Goal: Task Accomplishment & Management: Use online tool/utility

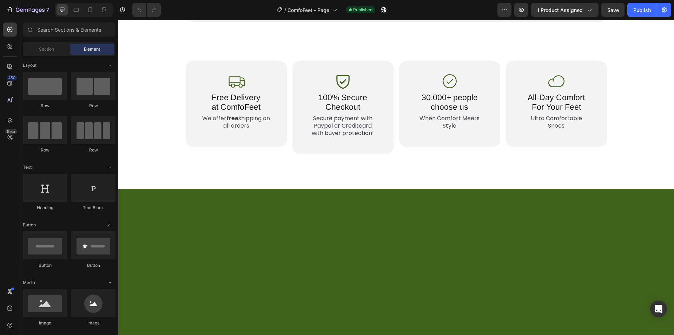
scroll to position [1444, 0]
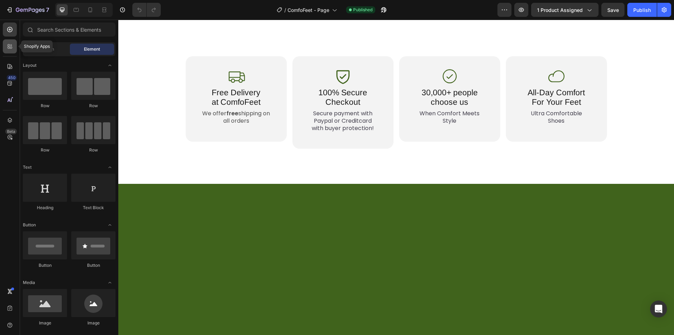
click at [14, 43] on div at bounding box center [10, 46] width 14 height 14
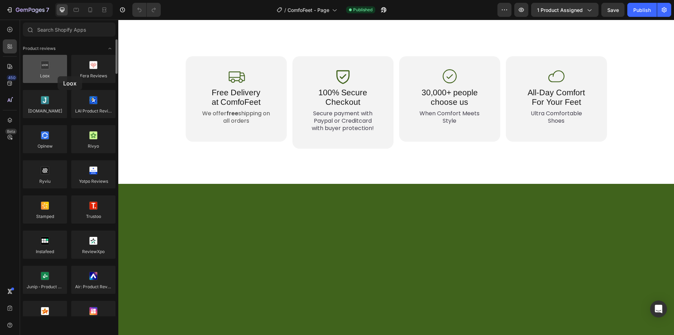
click at [58, 76] on div at bounding box center [45, 69] width 44 height 28
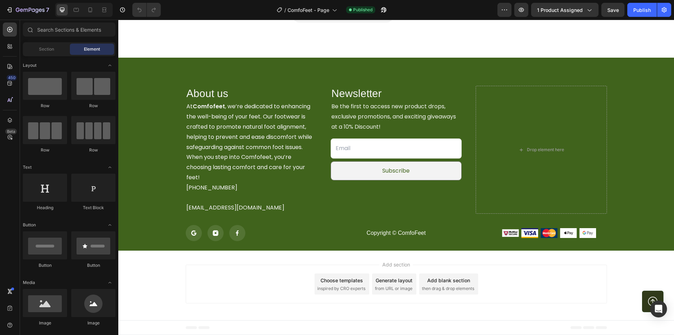
scroll to position [1610, 0]
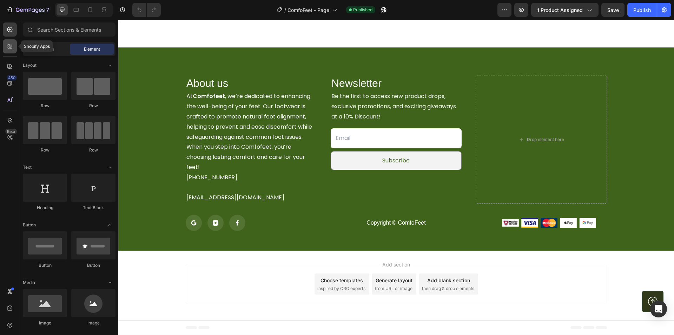
click at [11, 48] on icon at bounding box center [9, 46] width 7 height 7
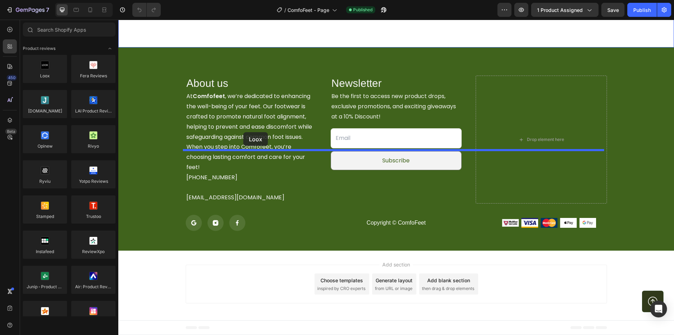
drag, startPoint x: 166, startPoint y: 91, endPoint x: 243, endPoint y: 132, distance: 87.3
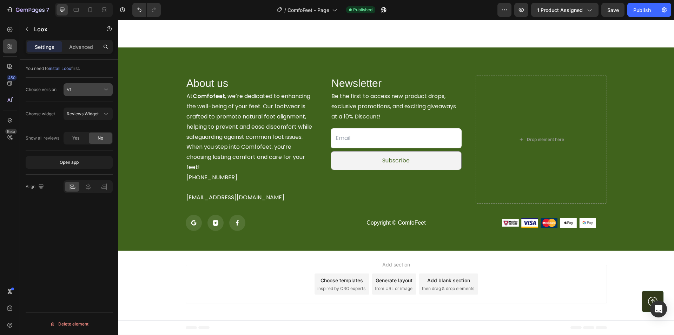
click at [77, 87] on div "V1" at bounding box center [85, 89] width 36 height 6
click at [81, 114] on span "Reviews Widget" at bounding box center [83, 113] width 32 height 5
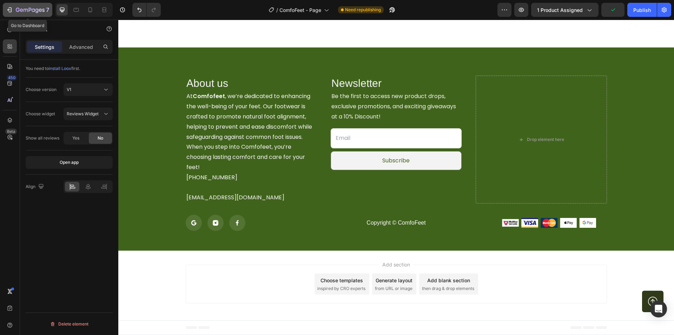
click at [12, 11] on icon "button" at bounding box center [10, 9] width 3 height 5
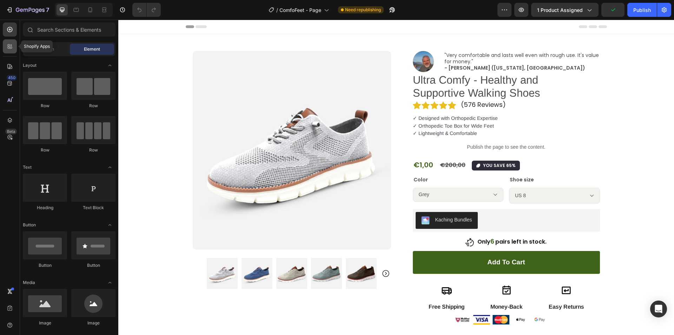
click at [12, 46] on icon at bounding box center [9, 46] width 7 height 7
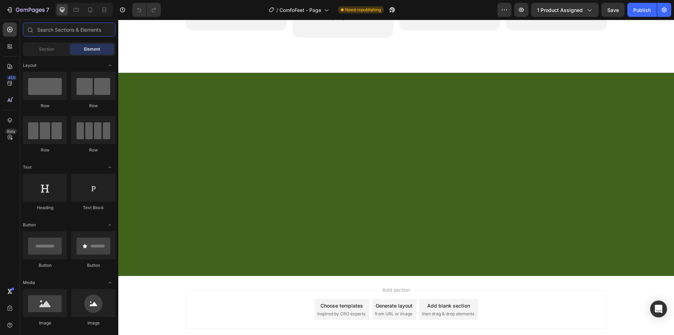
scroll to position [1580, 0]
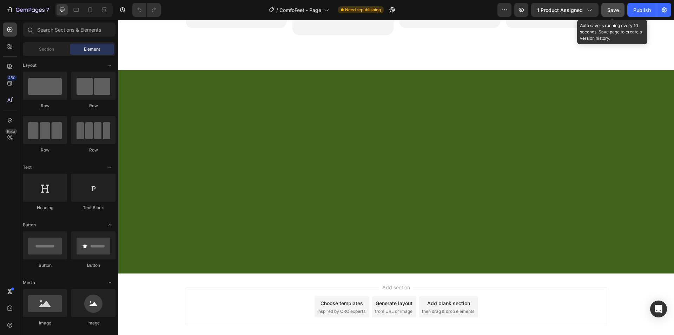
click at [613, 13] on span "Save" at bounding box center [613, 10] width 12 height 6
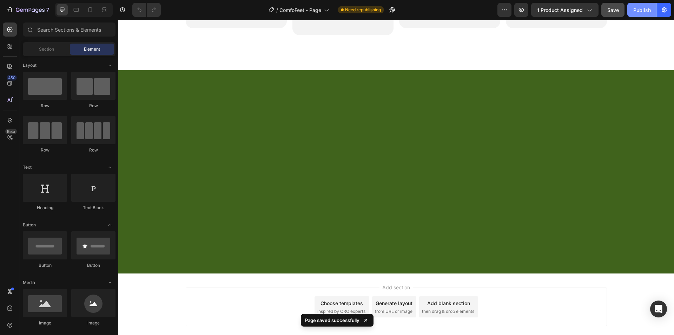
click at [639, 7] on div "Publish" at bounding box center [642, 9] width 18 height 7
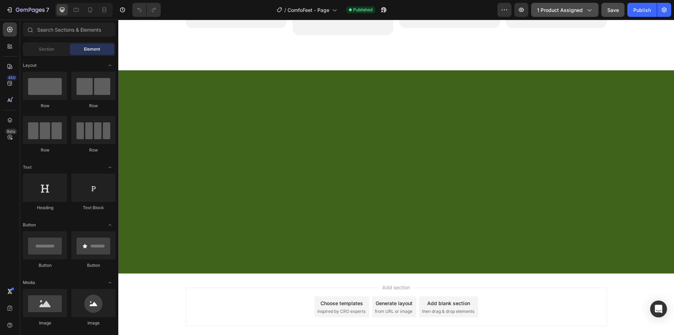
click at [591, 11] on icon "button" at bounding box center [589, 9] width 7 height 7
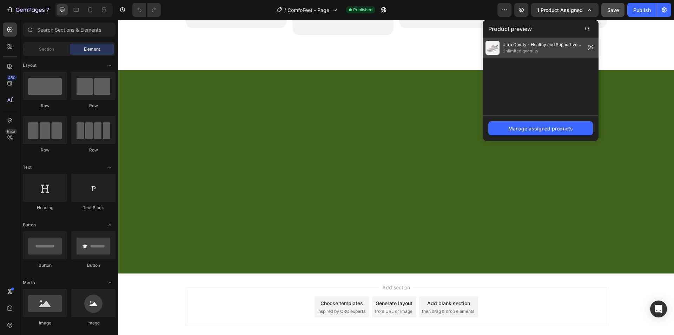
click at [590, 46] on icon at bounding box center [591, 48] width 10 height 10
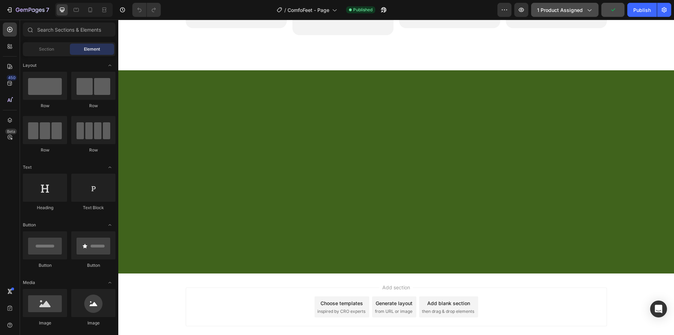
click at [590, 10] on icon "button" at bounding box center [589, 9] width 7 height 7
click at [661, 12] on icon "button" at bounding box center [664, 9] width 7 height 7
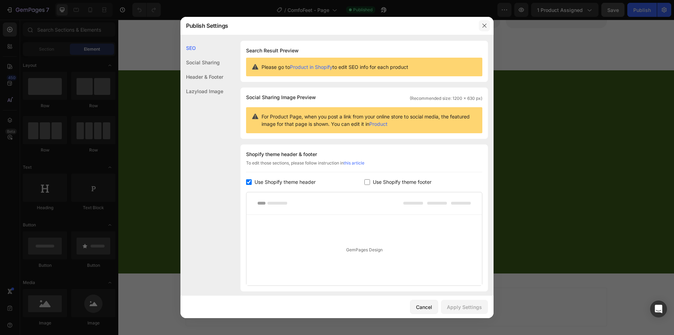
click at [482, 24] on icon "button" at bounding box center [485, 26] width 6 height 6
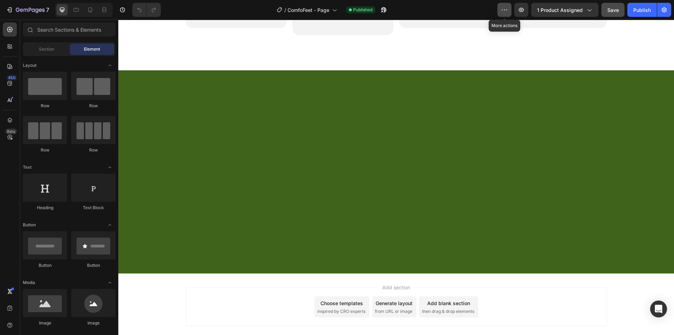
click at [504, 14] on button "button" at bounding box center [505, 10] width 14 height 14
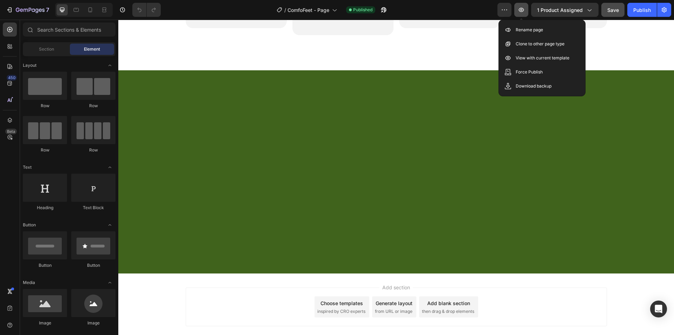
click at [523, 12] on icon "button" at bounding box center [521, 9] width 7 height 7
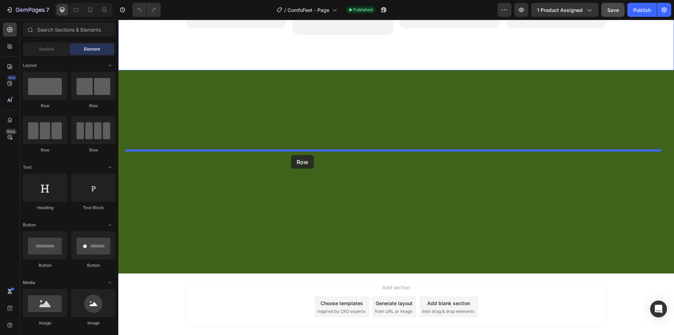
drag, startPoint x: 167, startPoint y: 114, endPoint x: 291, endPoint y: 155, distance: 130.6
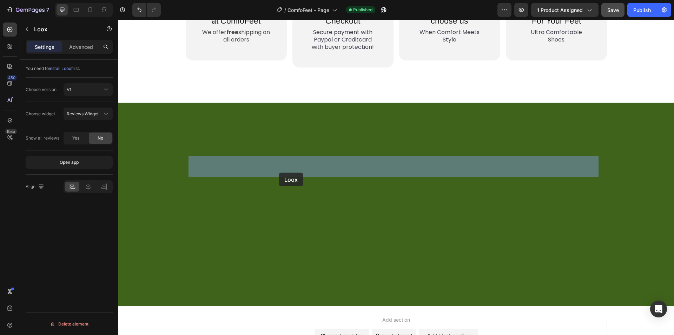
drag, startPoint x: 238, startPoint y: 196, endPoint x: 278, endPoint y: 173, distance: 46.9
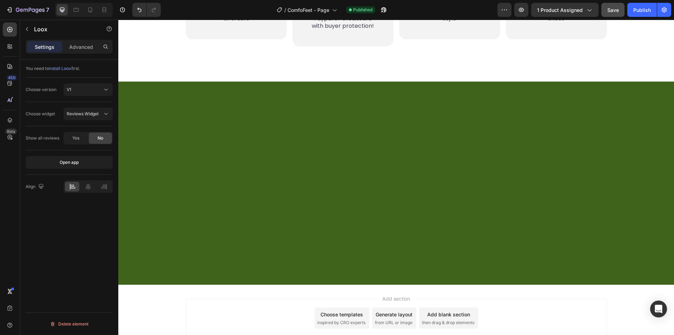
click at [59, 70] on span "install Loox" at bounding box center [60, 68] width 22 height 5
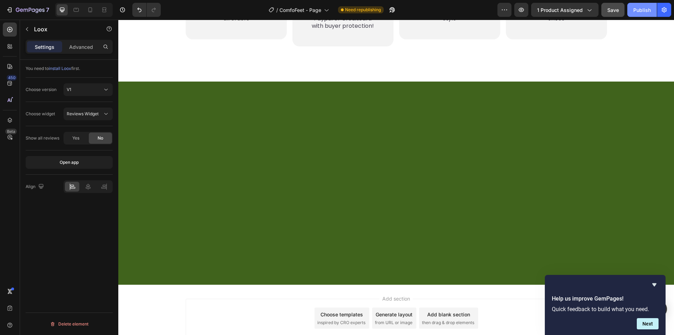
click at [641, 12] on div "Publish" at bounding box center [642, 9] width 18 height 7
click at [88, 45] on p "Advanced" at bounding box center [81, 46] width 24 height 7
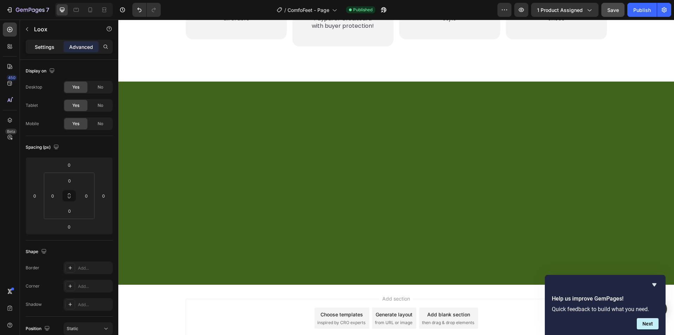
click at [42, 46] on p "Settings" at bounding box center [45, 46] width 20 height 7
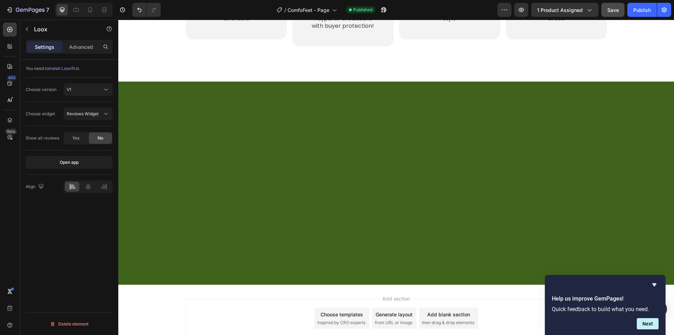
drag, startPoint x: 285, startPoint y: 167, endPoint x: 271, endPoint y: 168, distance: 14.1
